Goal: Transaction & Acquisition: Book appointment/travel/reservation

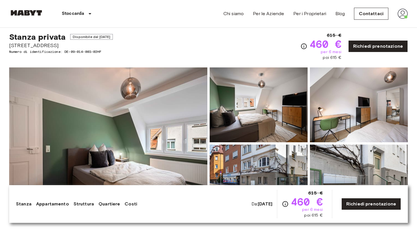
scroll to position [5, 0]
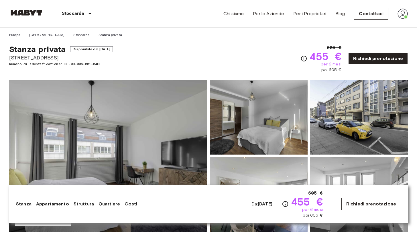
click at [365, 206] on link "Richiedi prenotazione" at bounding box center [371, 204] width 60 height 12
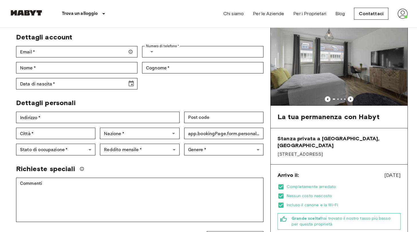
scroll to position [64, 0]
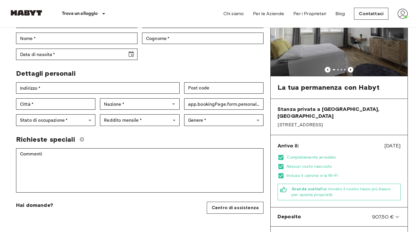
click at [404, 14] on img at bounding box center [402, 14] width 10 height 10
click at [404, 14] on div at bounding box center [208, 116] width 417 height 232
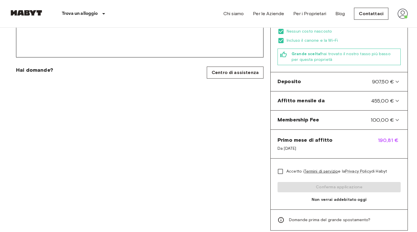
scroll to position [194, 0]
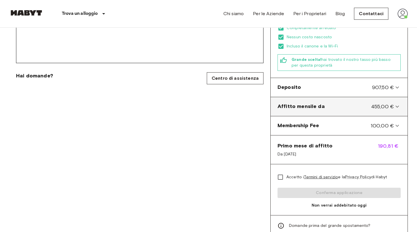
click at [396, 103] on icon at bounding box center [397, 106] width 7 height 7
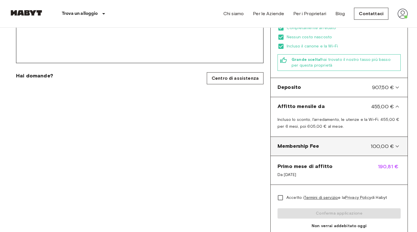
click at [400, 143] on icon at bounding box center [397, 146] width 7 height 7
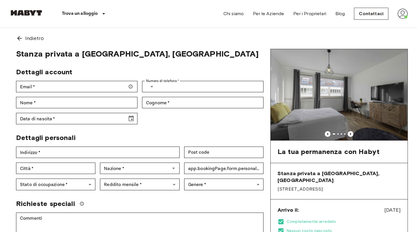
scroll to position [0, 0]
click at [350, 134] on icon "Previous image" at bounding box center [351, 134] width 6 height 6
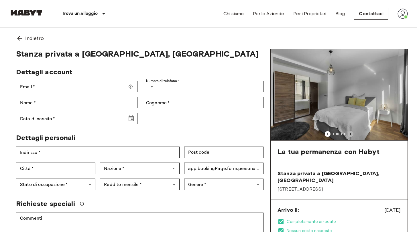
click at [350, 134] on icon "Previous image" at bounding box center [351, 134] width 6 height 6
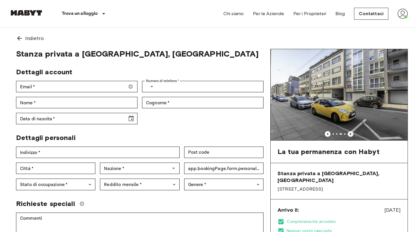
click at [350, 134] on icon "Previous image" at bounding box center [351, 134] width 6 height 6
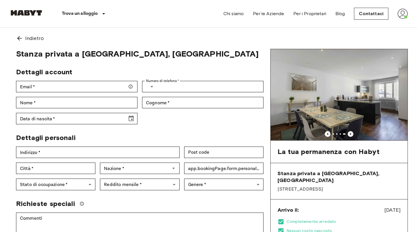
click at [350, 134] on icon "Previous image" at bounding box center [351, 134] width 6 height 6
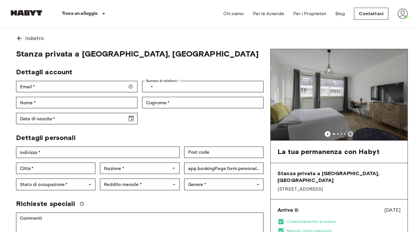
click at [350, 134] on icon "Previous image" at bounding box center [351, 134] width 6 height 6
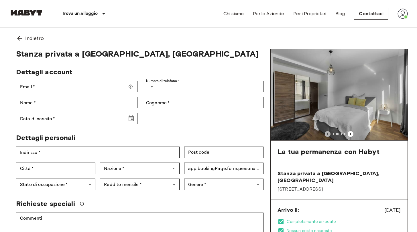
click at [327, 133] on icon "Previous image" at bounding box center [328, 134] width 6 height 6
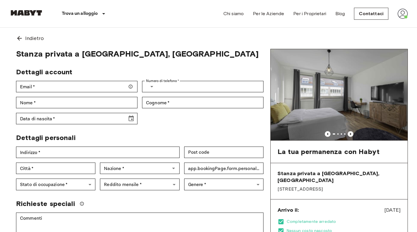
click at [351, 135] on icon "Previous image" at bounding box center [350, 134] width 1 height 2
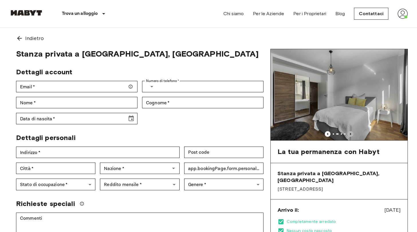
click at [351, 135] on icon "Previous image" at bounding box center [350, 134] width 1 height 2
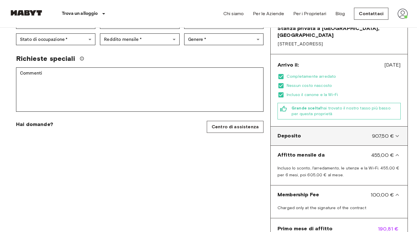
scroll to position [147, 0]
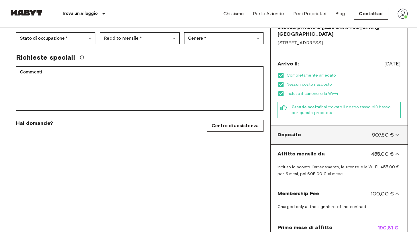
click at [396, 134] on icon at bounding box center [396, 135] width 3 height 2
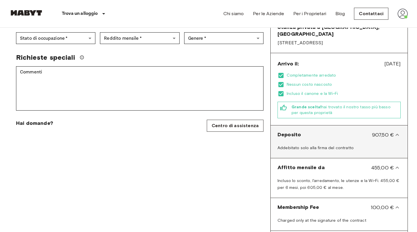
click at [396, 132] on icon at bounding box center [397, 135] width 7 height 7
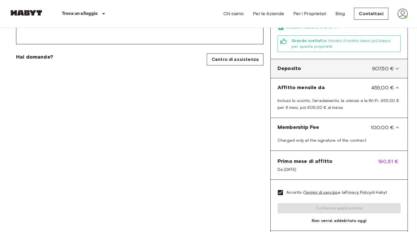
scroll to position [214, 0]
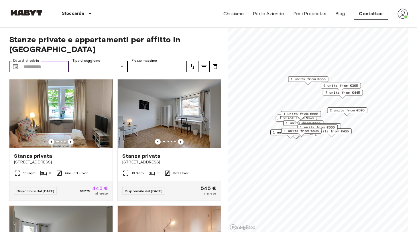
click at [47, 66] on input "Data di check-in" at bounding box center [45, 66] width 45 height 11
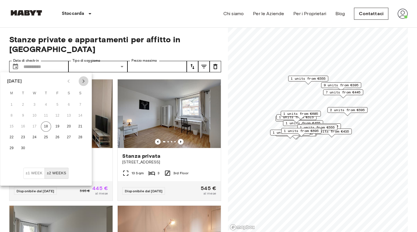
click at [83, 82] on icon "Next month" at bounding box center [83, 81] width 2 height 3
click at [34, 105] on button "1" at bounding box center [34, 105] width 10 height 10
type input "**********"
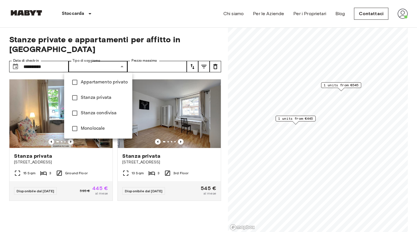
type input "**********"
click at [174, 50] on div at bounding box center [208, 116] width 417 height 232
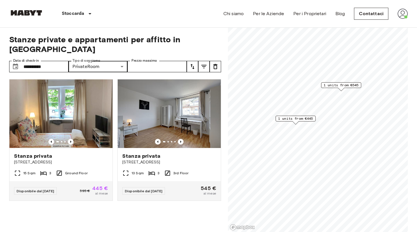
click at [301, 118] on span "1 units from €445" at bounding box center [295, 118] width 35 height 5
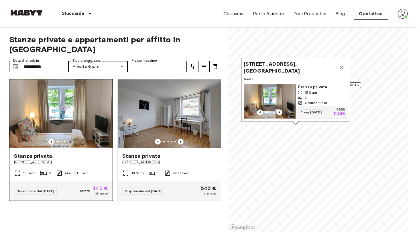
click at [72, 141] on icon "Previous image" at bounding box center [71, 142] width 6 height 6
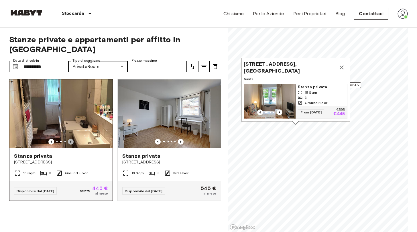
click at [72, 141] on icon "Previous image" at bounding box center [71, 142] width 6 height 6
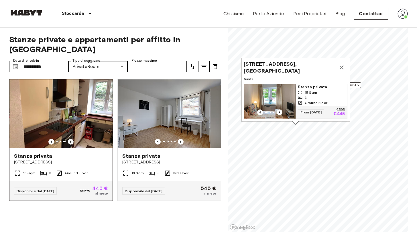
click at [72, 141] on icon "Previous image" at bounding box center [71, 142] width 6 height 6
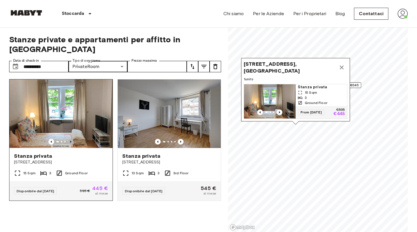
click at [72, 141] on icon "Previous image" at bounding box center [71, 142] width 6 height 6
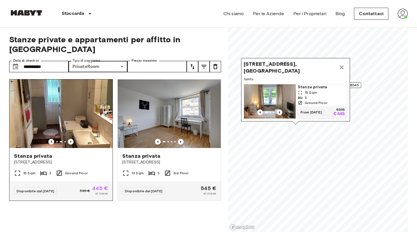
click at [49, 141] on icon "Previous image" at bounding box center [51, 142] width 6 height 6
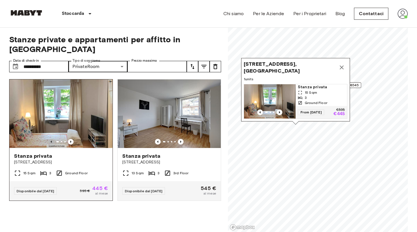
click at [49, 141] on icon "Previous image" at bounding box center [51, 142] width 6 height 6
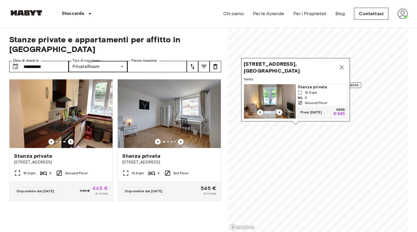
click at [343, 66] on icon "Map marker" at bounding box center [342, 68] width 4 height 4
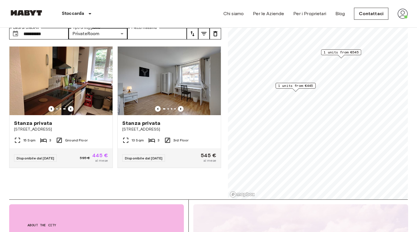
scroll to position [29, 0]
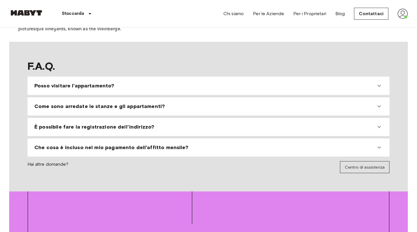
scroll to position [519, 0]
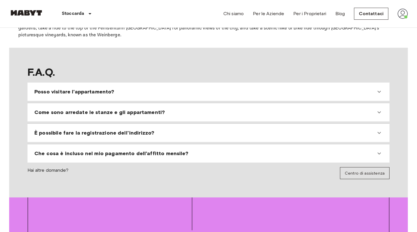
click at [380, 91] on icon at bounding box center [378, 92] width 3 height 2
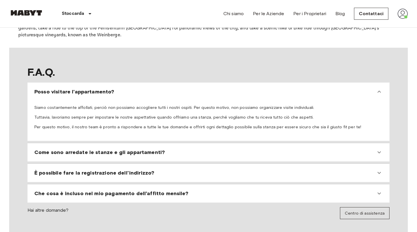
click at [379, 149] on icon at bounding box center [379, 152] width 7 height 7
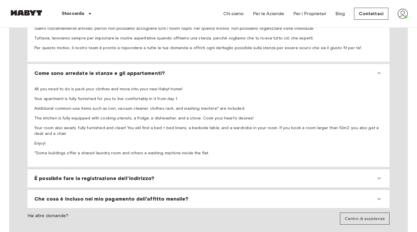
scroll to position [599, 0]
click at [380, 175] on icon at bounding box center [379, 178] width 7 height 7
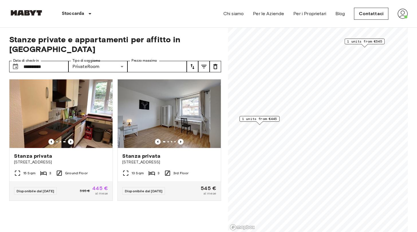
scroll to position [0, 0]
